Goal: Information Seeking & Learning: Learn about a topic

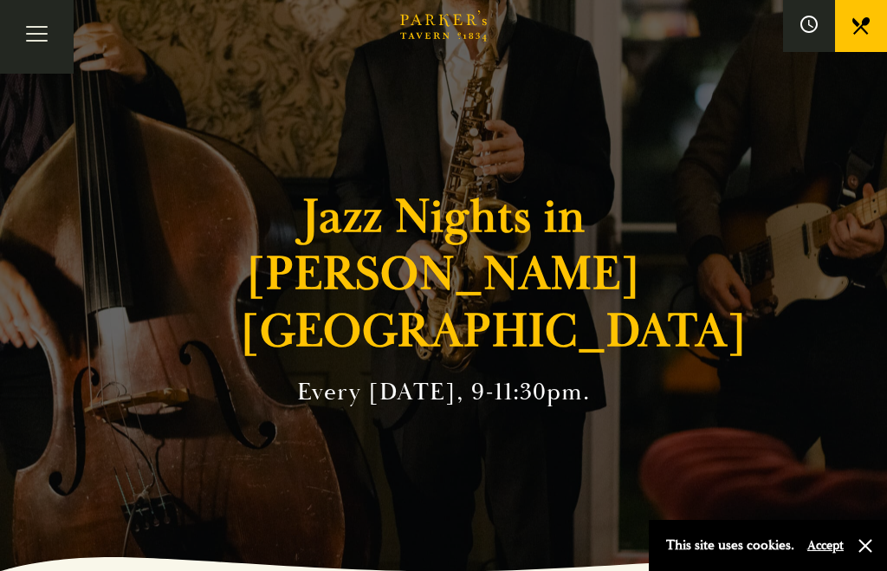
click at [759, 205] on div "Jazz Nights in Parker's Tavern Every Friday, 9-11:30pm." at bounding box center [443, 285] width 866 height 571
click at [40, 35] on button "Toggle navigation" at bounding box center [37, 37] width 74 height 74
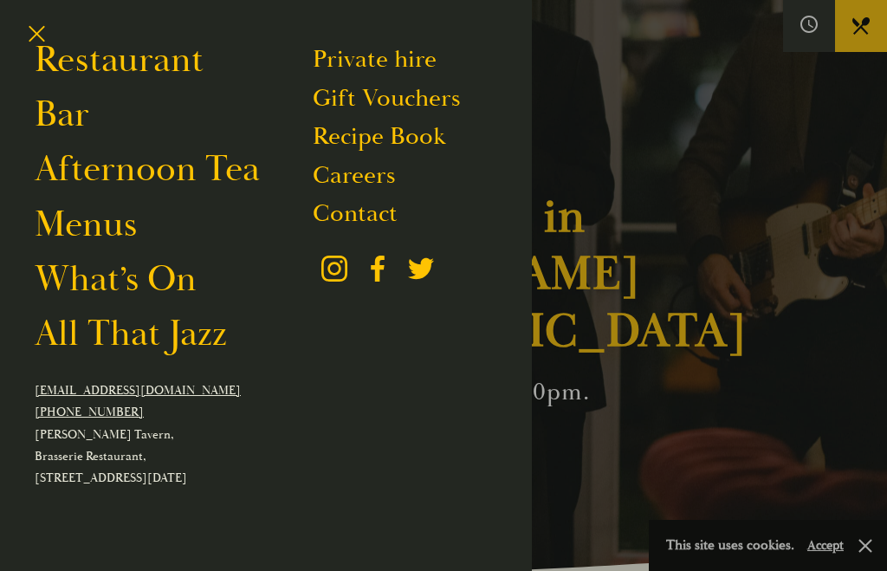
scroll to position [106, 0]
click at [160, 481] on p "Parker's Tavern, Brasserie Restaurant, Regent Street, Cambridge, CB2 1AD" at bounding box center [266, 457] width 462 height 66
click at [181, 341] on link "All That Jazz" at bounding box center [131, 334] width 192 height 45
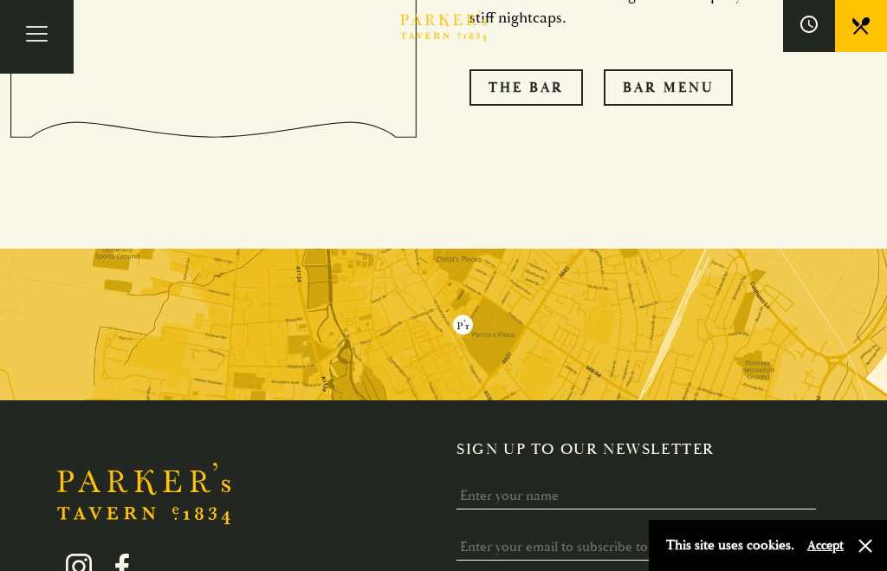
scroll to position [1598, 0]
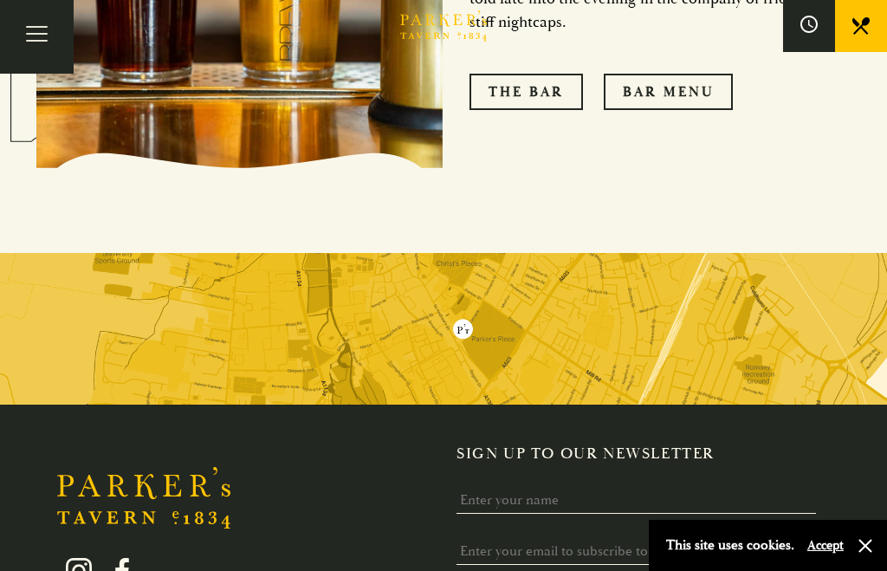
click at [779, 253] on img at bounding box center [443, 329] width 887 height 152
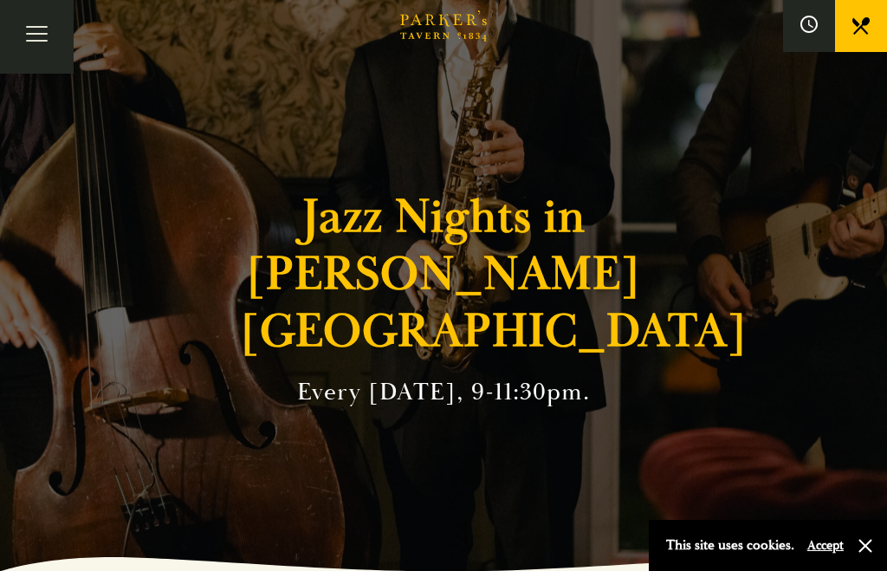
click at [34, 40] on span "Toggle navigation" at bounding box center [37, 41] width 22 height 2
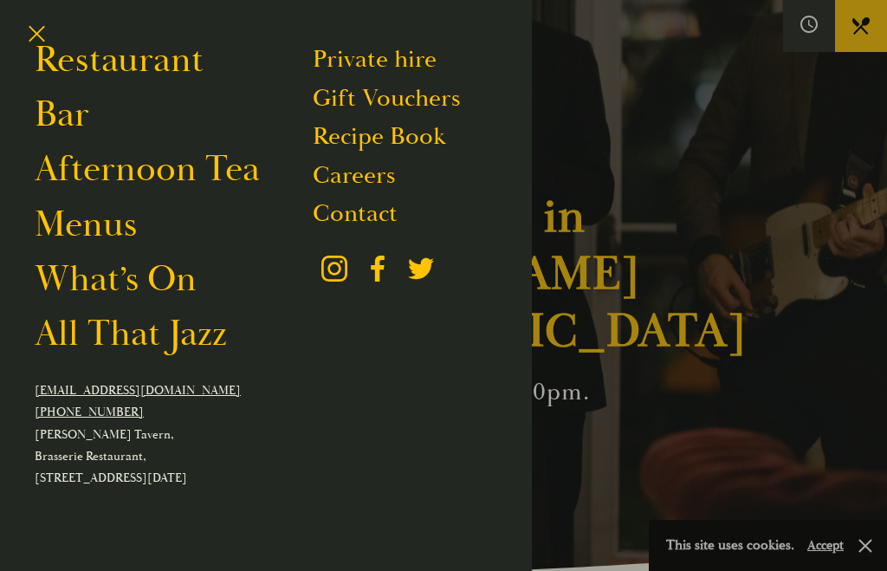
scroll to position [106, 0]
click at [172, 285] on link "What’s On" at bounding box center [116, 279] width 162 height 45
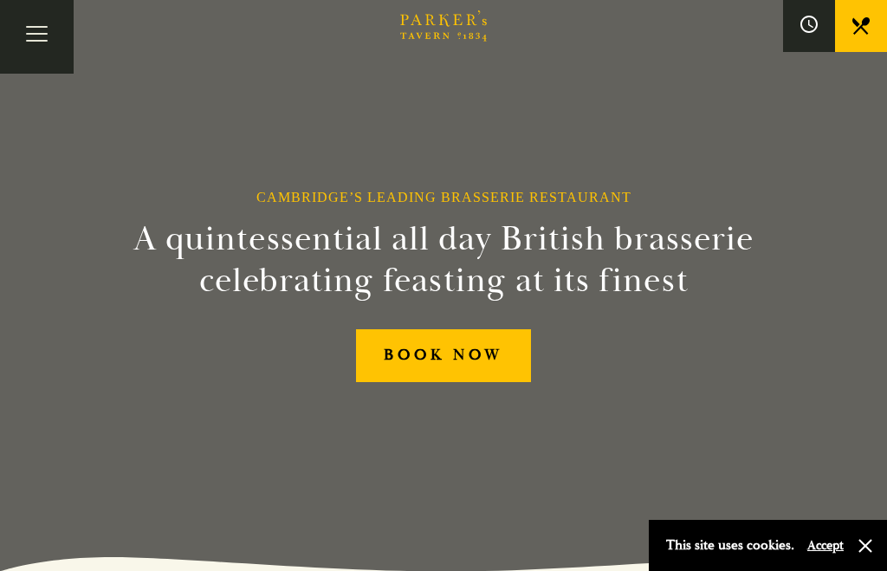
click at [35, 38] on button "Toggle navigation" at bounding box center [37, 37] width 74 height 74
